Goal: Information Seeking & Learning: Compare options

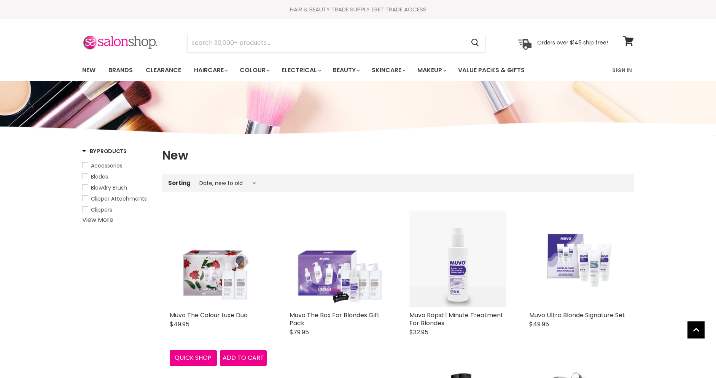
select select "created-descending"
click at [214, 296] on img "Main content" at bounding box center [218, 259] width 97 height 97
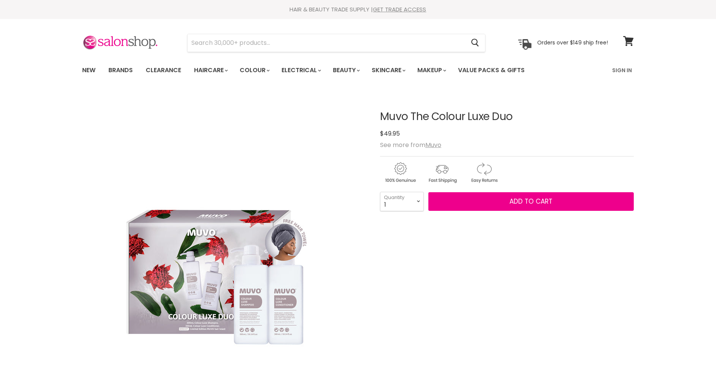
drag, startPoint x: 403, startPoint y: 116, endPoint x: 529, endPoint y: 113, distance: 126.3
click at [529, 113] on article "Click or scroll to zoom Tap or pinch to zoom Muvo The Colour Luxe Duo No reviews" at bounding box center [357, 313] width 551 height 443
copy div "Muvo The Colour Luxe Duo"
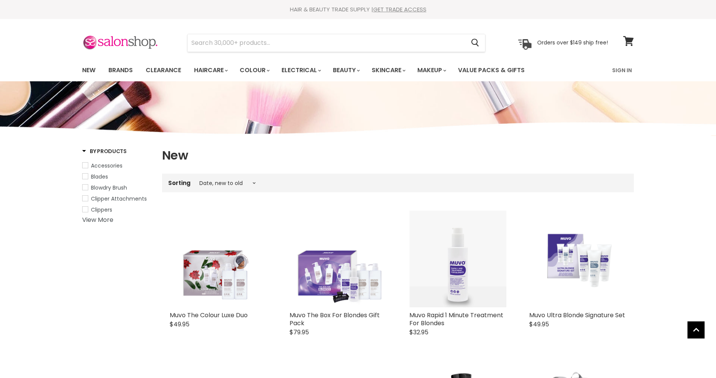
select select "created-descending"
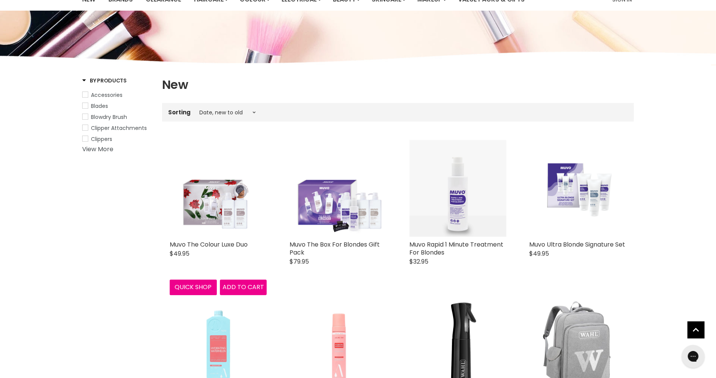
scroll to position [218, 0]
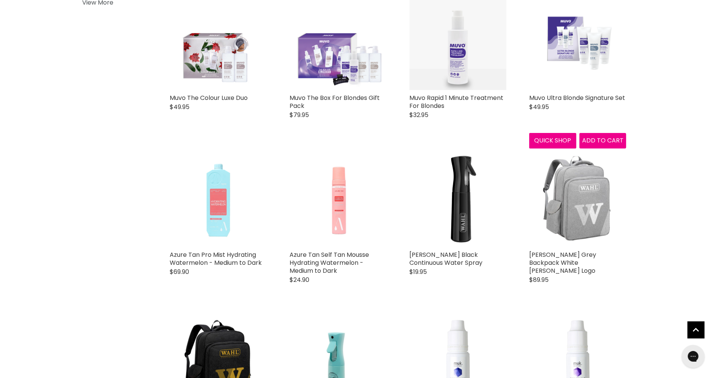
drag, startPoint x: 645, startPoint y: 97, endPoint x: 528, endPoint y: 98, distance: 117.1
copy link "Muvo Ultra Blonde Signature Set"
click at [201, 68] on img "Main content" at bounding box center [218, 41] width 97 height 97
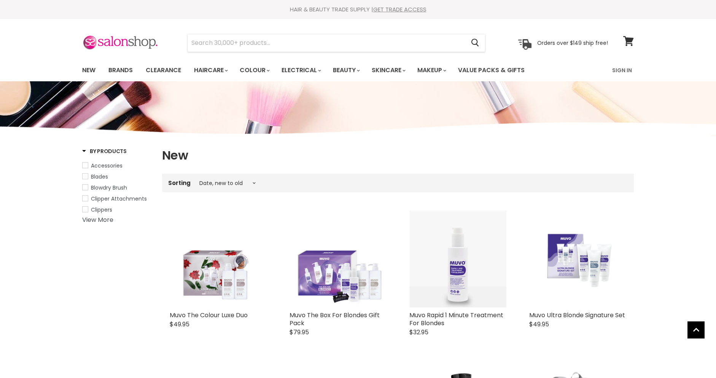
select select "created-descending"
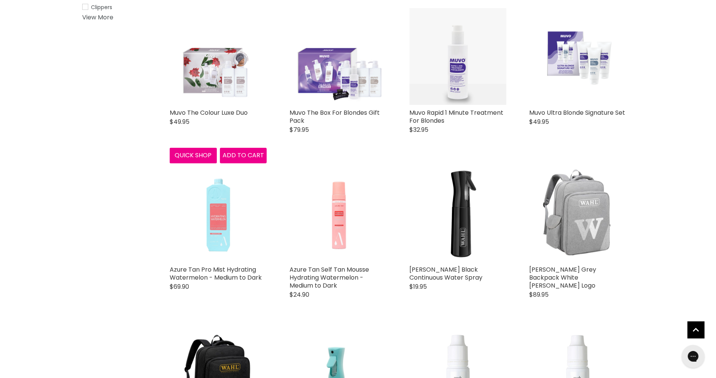
click at [210, 66] on img "Main content" at bounding box center [218, 56] width 97 height 97
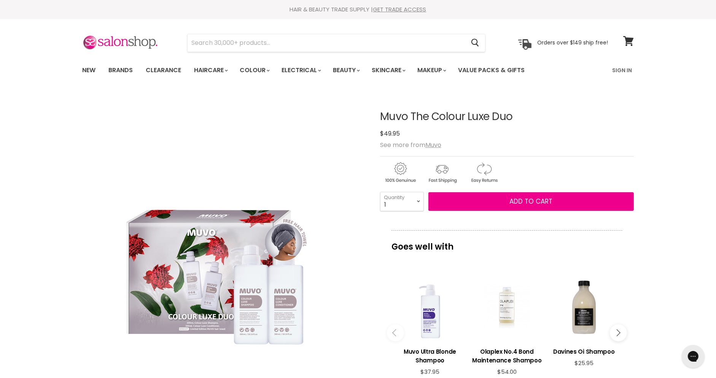
click at [447, 120] on h1 "Muvo The Colour Luxe Duo" at bounding box center [507, 117] width 254 height 12
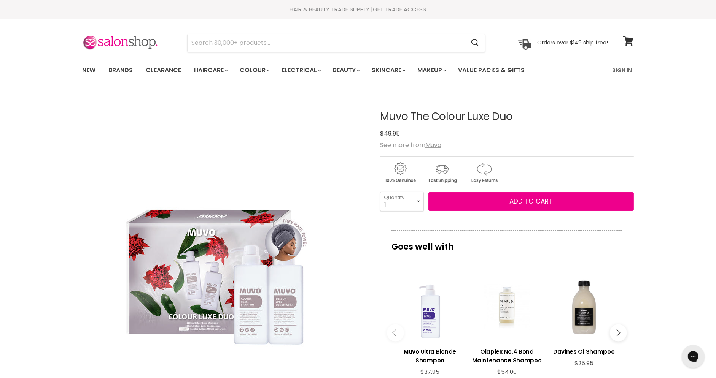
click at [447, 120] on h1 "Muvo The Colour Luxe Duo" at bounding box center [507, 117] width 254 height 12
click at [437, 116] on h1 "Muvo The Colour Luxe Duo" at bounding box center [507, 117] width 254 height 12
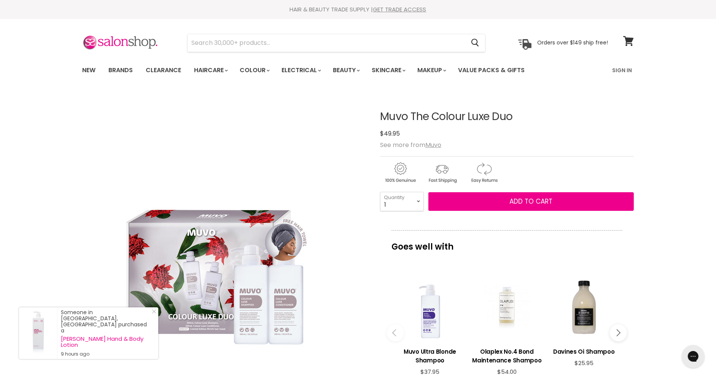
click at [437, 116] on h1 "Muvo The Colour Luxe Duo" at bounding box center [507, 117] width 254 height 12
copy div "Muvo The Colour Luxe Duo No reviews"
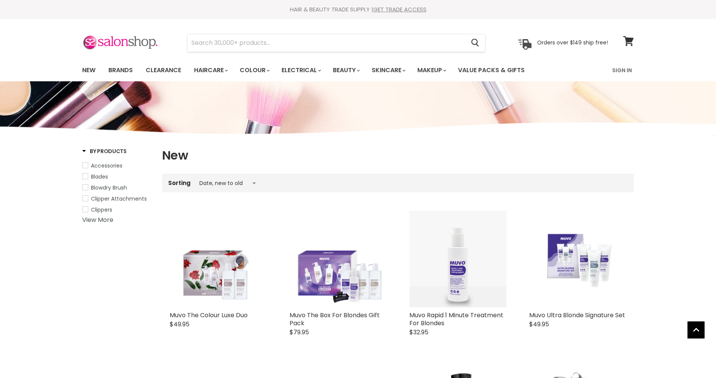
select select "created-descending"
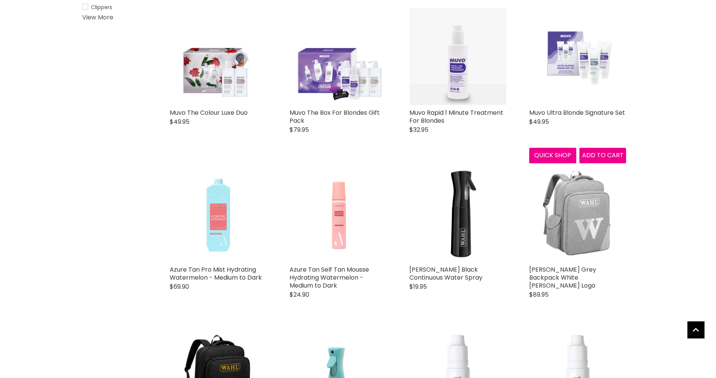
click at [571, 66] on img "Main content" at bounding box center [577, 57] width 97 height 70
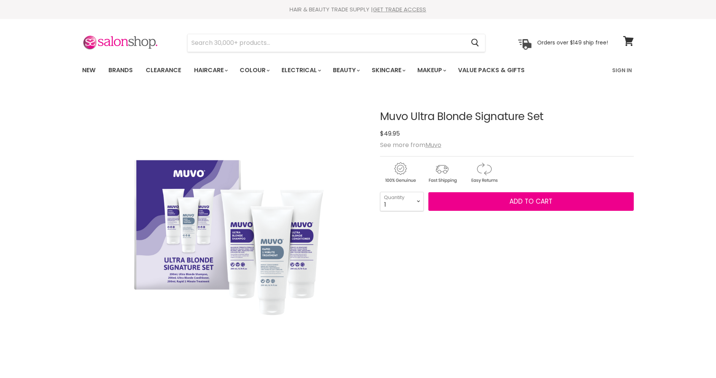
click at [481, 119] on h1 "Muvo Ultra Blonde Signature Set" at bounding box center [507, 117] width 254 height 12
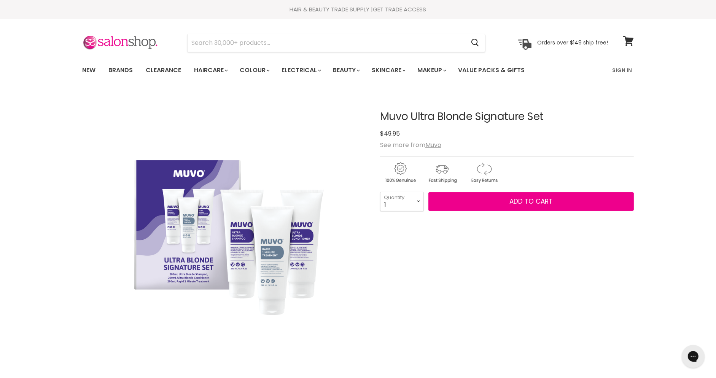
click at [481, 119] on h1 "Muvo Ultra Blonde Signature Set" at bounding box center [507, 117] width 254 height 12
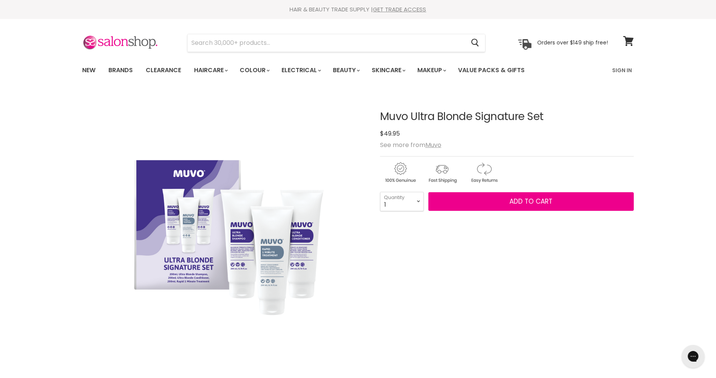
copy div "Muvo Ultra Blonde Signature Set No reviews"
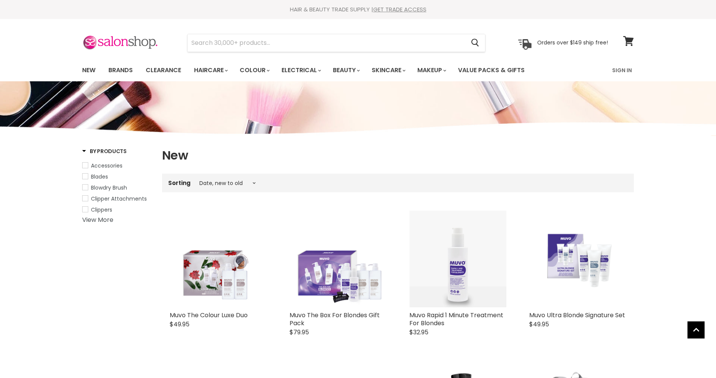
select select "created-descending"
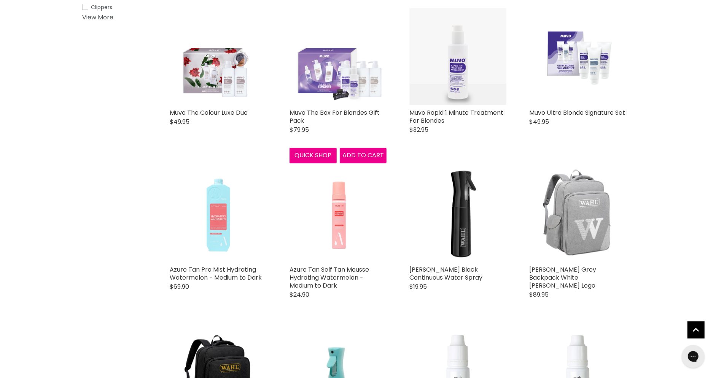
click at [314, 78] on img "Main content" at bounding box center [337, 56] width 97 height 97
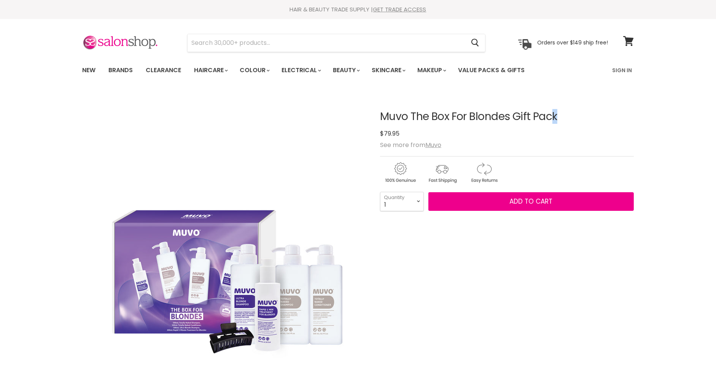
click at [484, 117] on h1 "Muvo The Box For Blondes Gift Pack" at bounding box center [507, 117] width 254 height 12
click at [478, 118] on h1 "Muvo The Box For Blondes Gift Pack" at bounding box center [507, 117] width 254 height 12
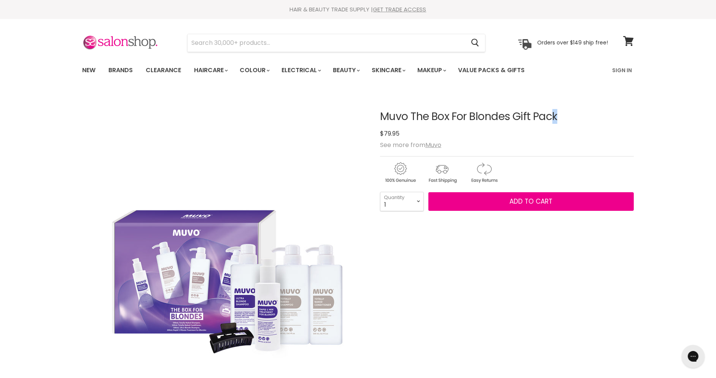
click at [478, 118] on h1 "Muvo The Box For Blondes Gift Pack" at bounding box center [507, 117] width 254 height 12
copy div "Muvo The Box For Blondes Gift Pack No reviews"
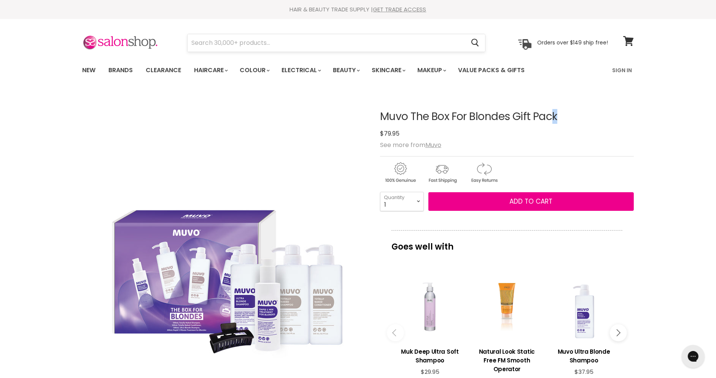
copy div "Muvo The Box For Blondes Gift Pack No reviews"
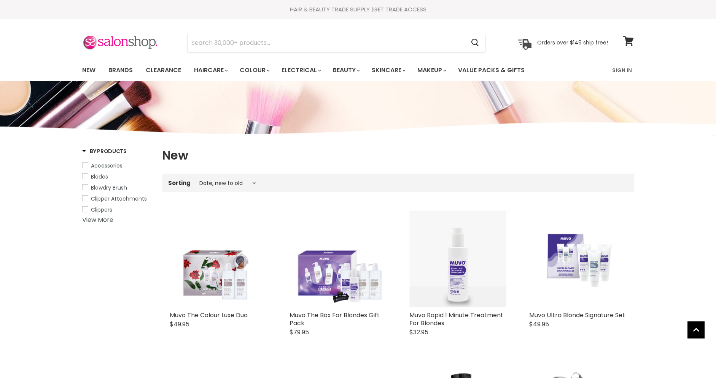
select select "created-descending"
click at [270, 44] on input "Search" at bounding box center [325, 42] width 277 height 17
type input "abs"
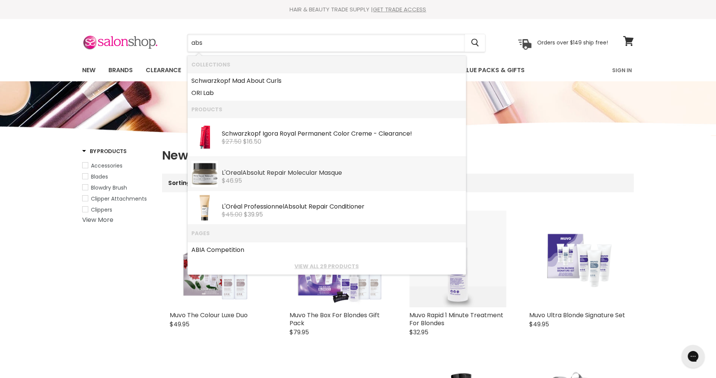
click at [313, 179] on div "$46.95" at bounding box center [342, 181] width 240 height 7
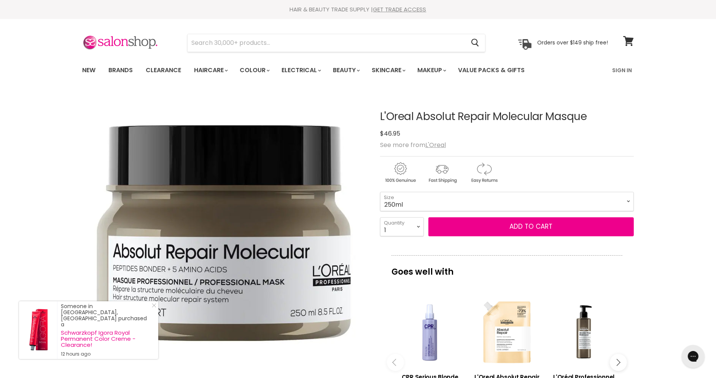
drag, startPoint x: 543, startPoint y: 116, endPoint x: 378, endPoint y: 120, distance: 165.1
click at [378, 120] on article "Click or scroll to zoom Tap or pinch to zoom L'Oreal Absolut Repair Molecular M…" at bounding box center [357, 341] width 551 height 498
copy div "L'Oreal Absolut Repair Molecular"
click at [289, 34] on input "Search" at bounding box center [325, 42] width 277 height 17
paste input "L'Oreal Absolut Repair Molecular"
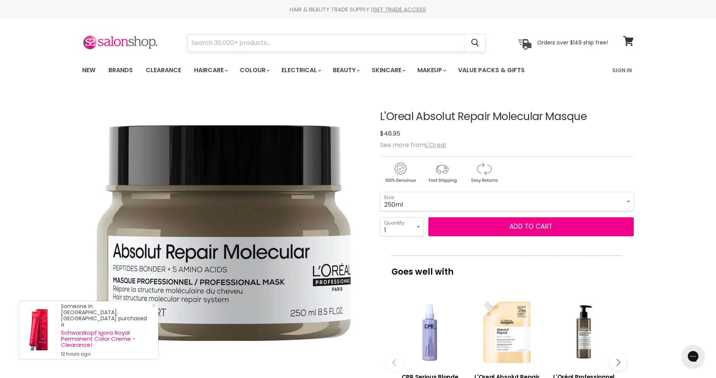
type input "L'Oreal Absolut Repair Molecular"
